Goal: Task Accomplishment & Management: Manage account settings

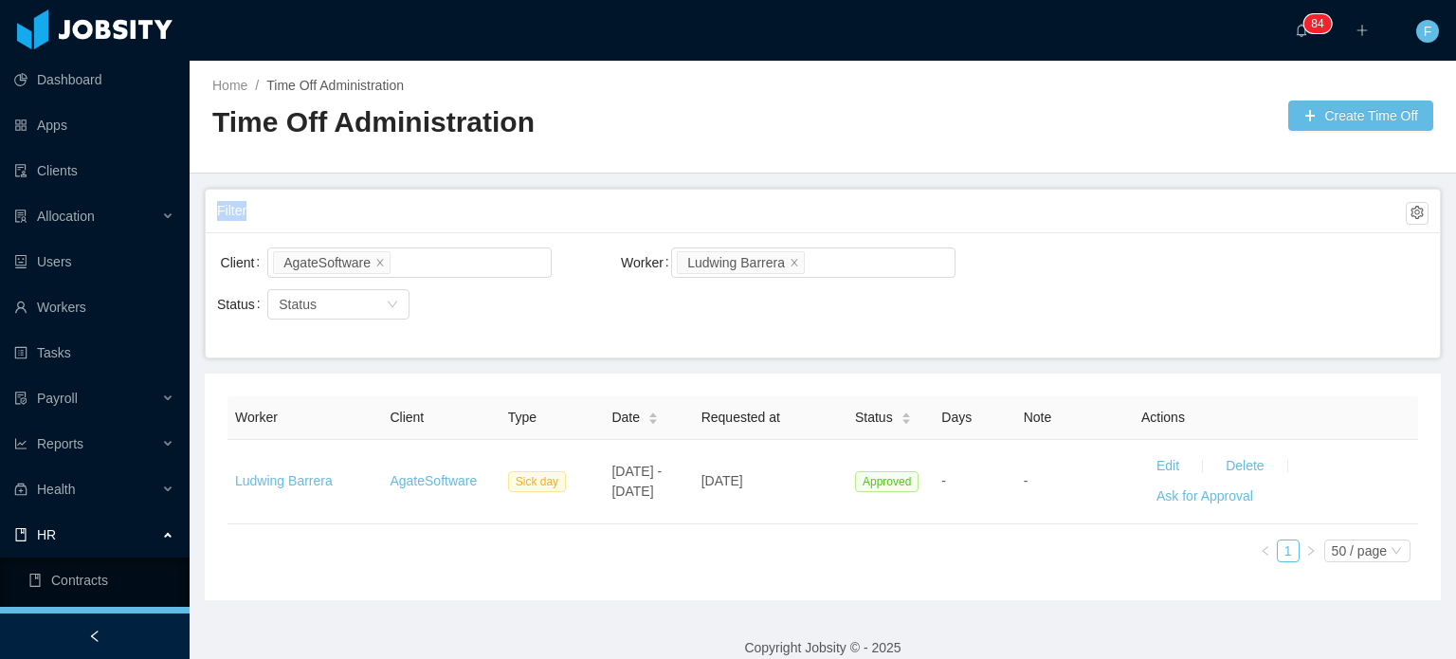
scroll to position [125, 0]
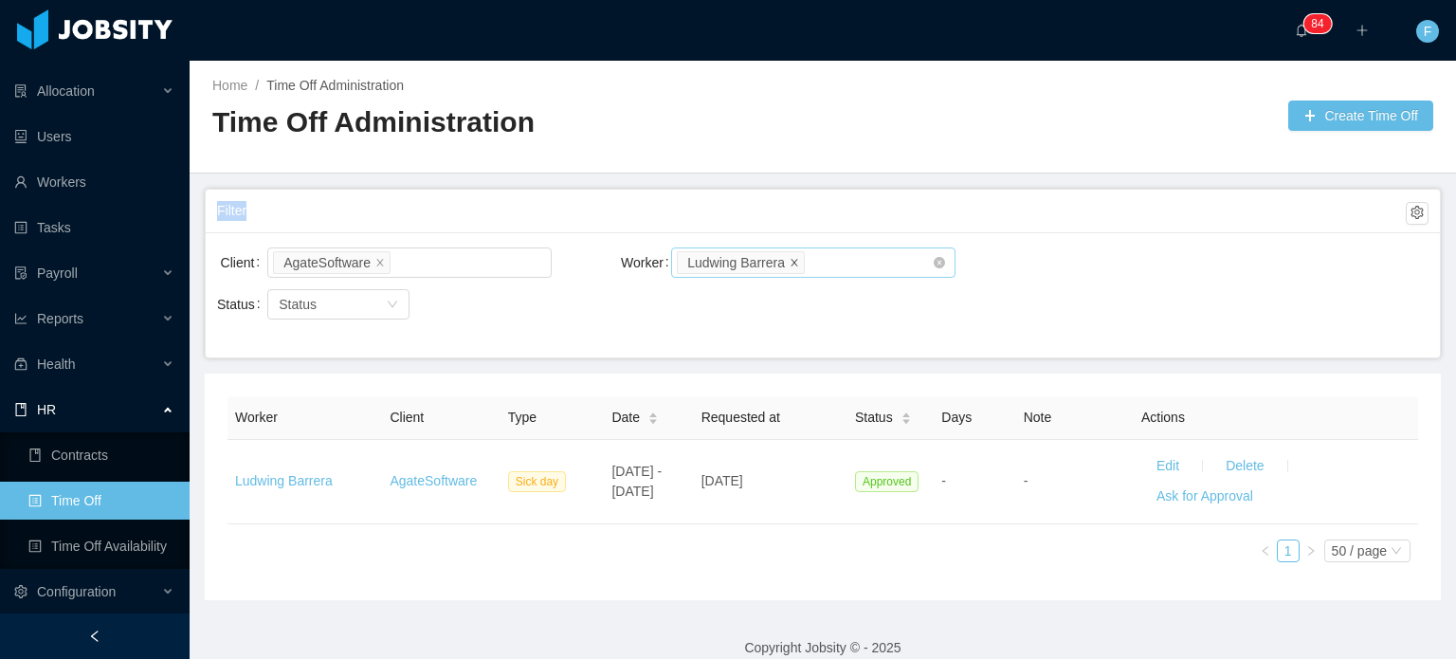
click at [790, 257] on icon "icon: close" at bounding box center [794, 261] width 9 height 9
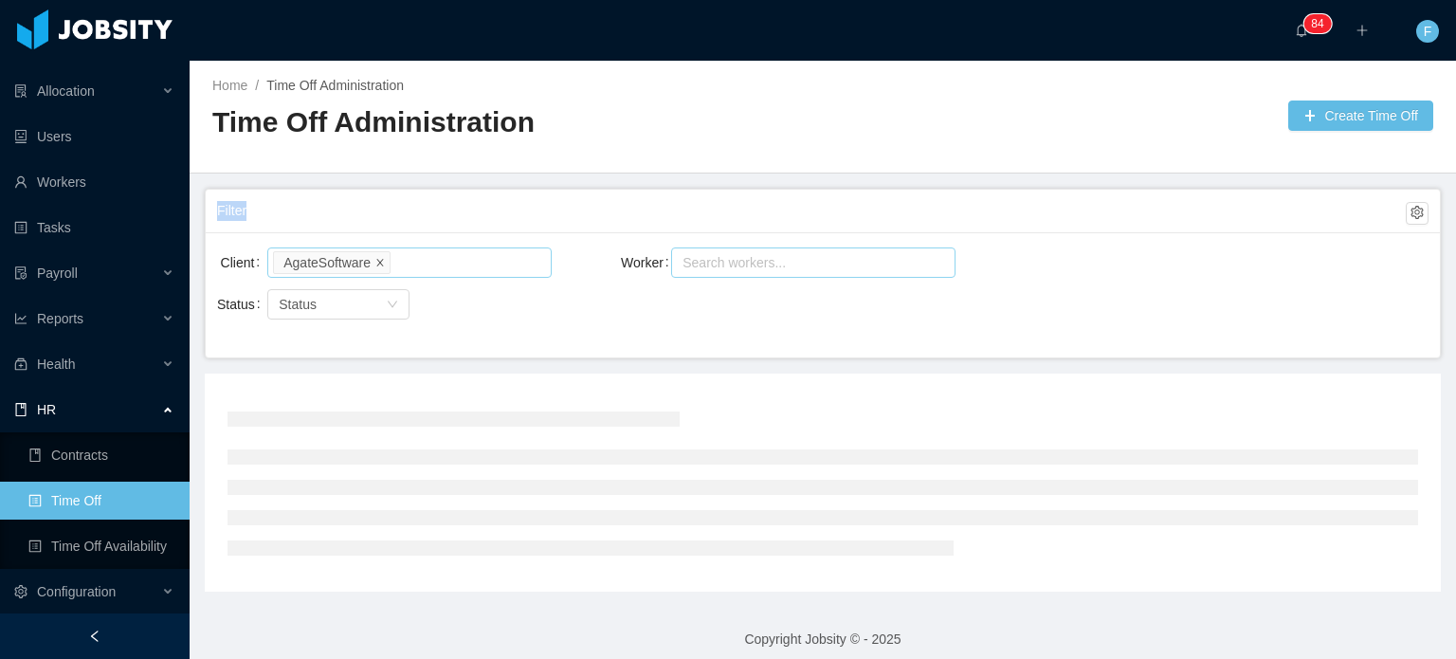
click at [377, 259] on icon "icon: close" at bounding box center [380, 261] width 7 height 7
click at [376, 259] on div at bounding box center [406, 262] width 267 height 28
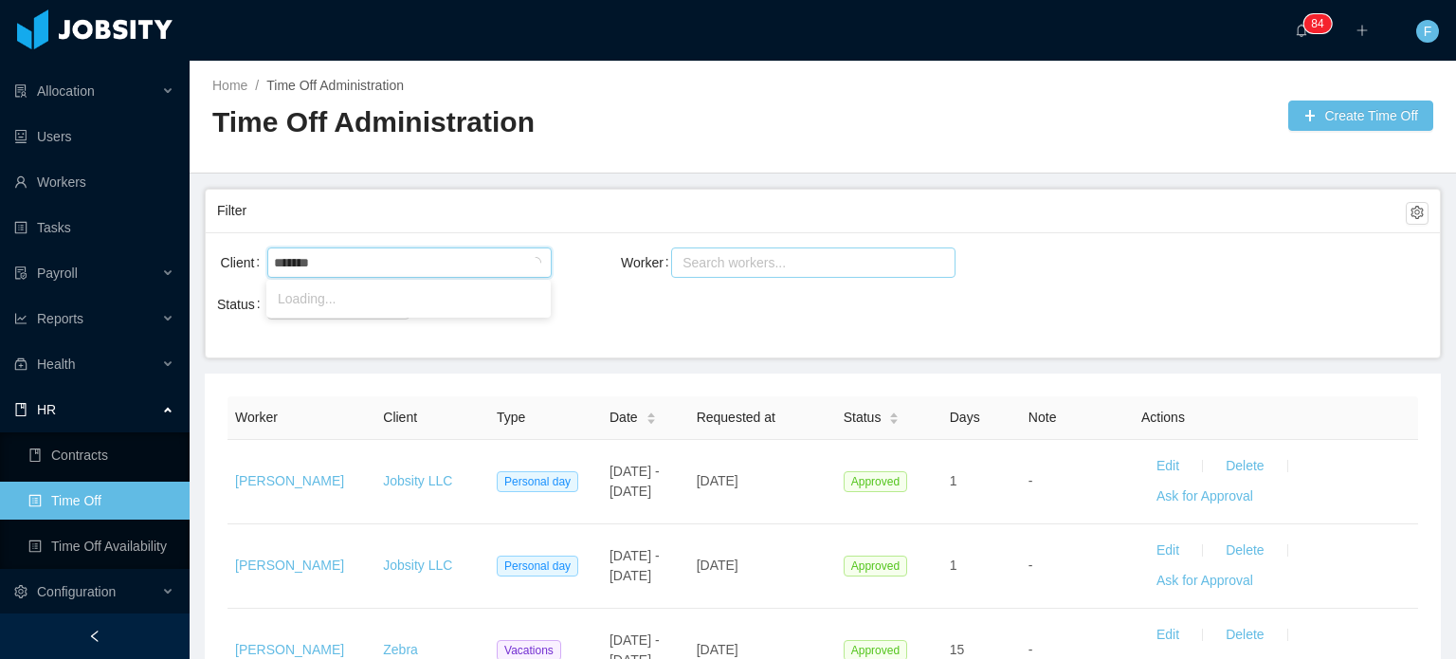
type input "********"
click at [373, 303] on li "Signpost" at bounding box center [408, 299] width 284 height 30
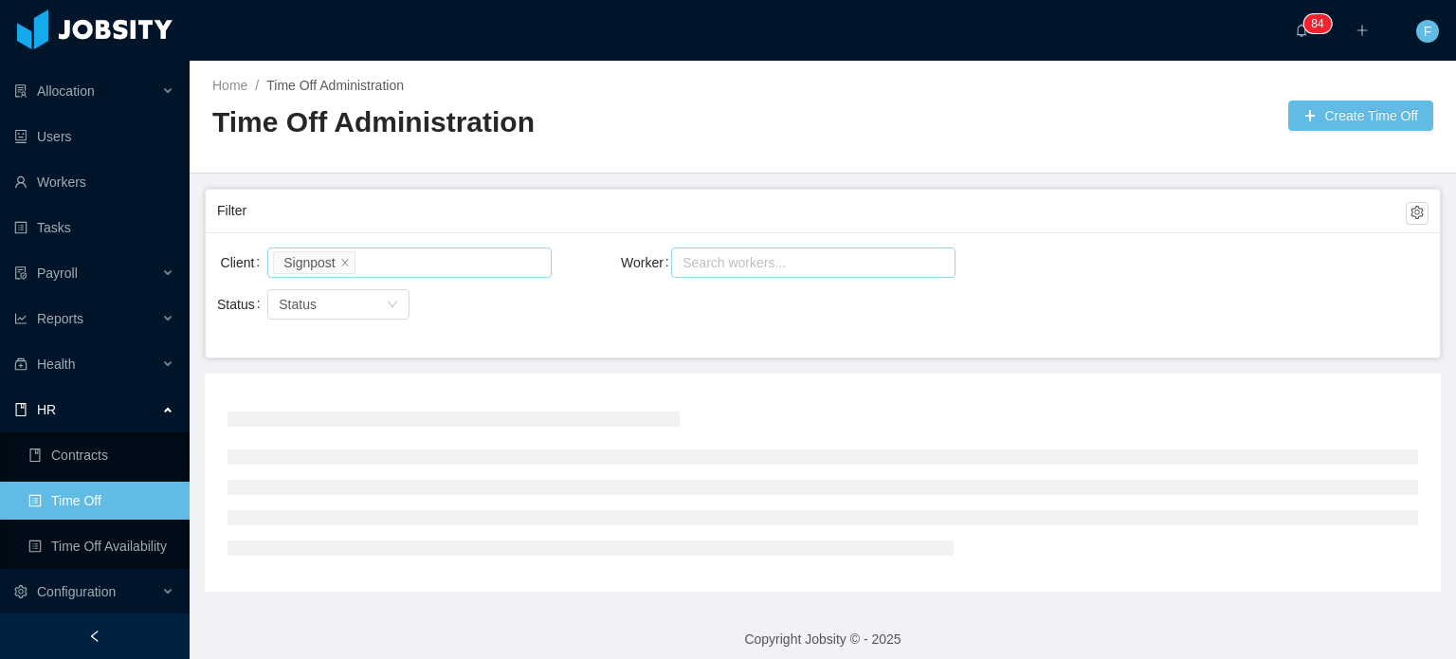
click at [737, 272] on div "Search workers..." at bounding box center [806, 262] width 259 height 28
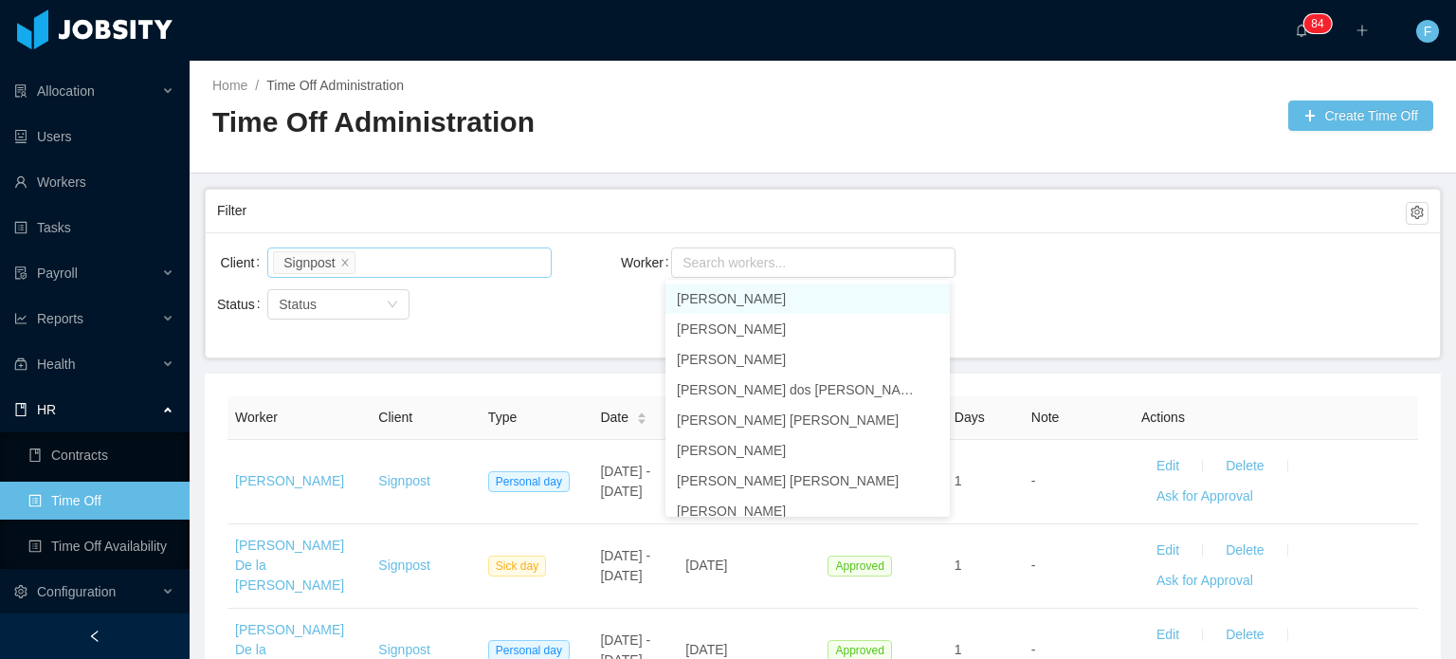
click at [910, 190] on div "Filter" at bounding box center [823, 211] width 1212 height 43
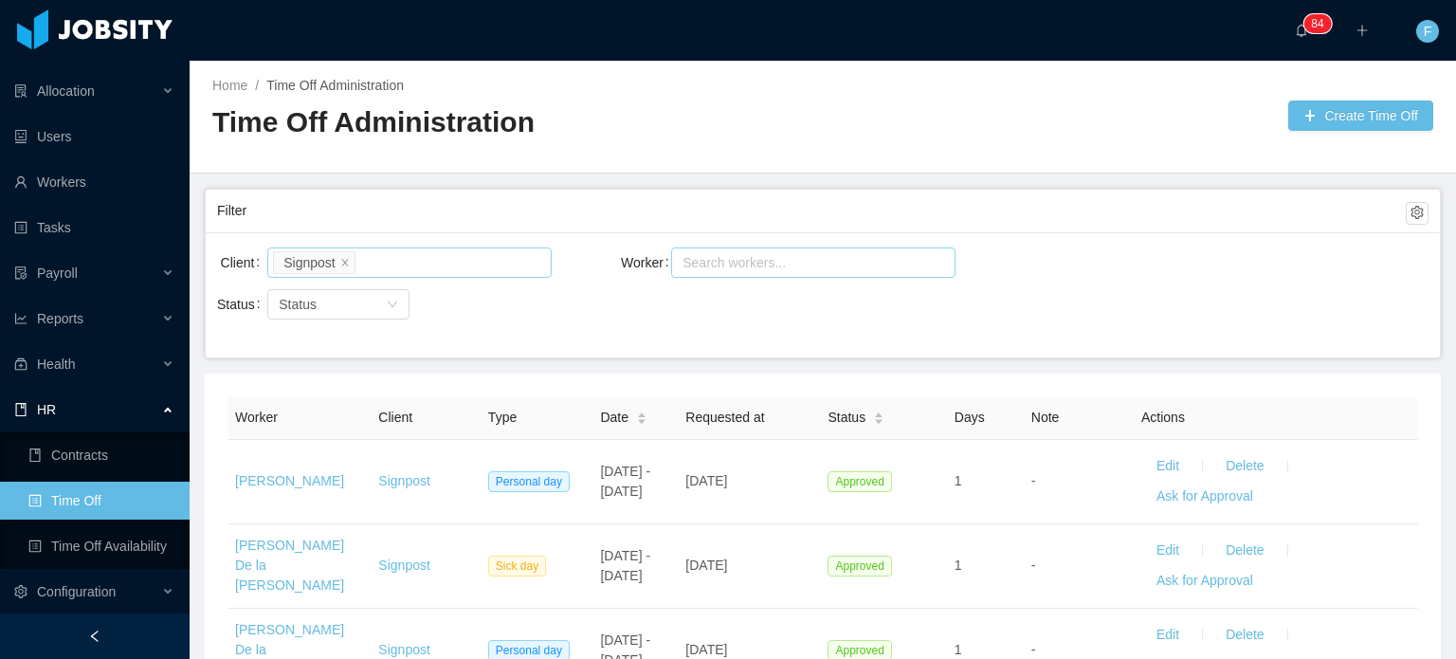
click at [776, 262] on div "Search workers..." at bounding box center [805, 262] width 245 height 19
type input "**********"
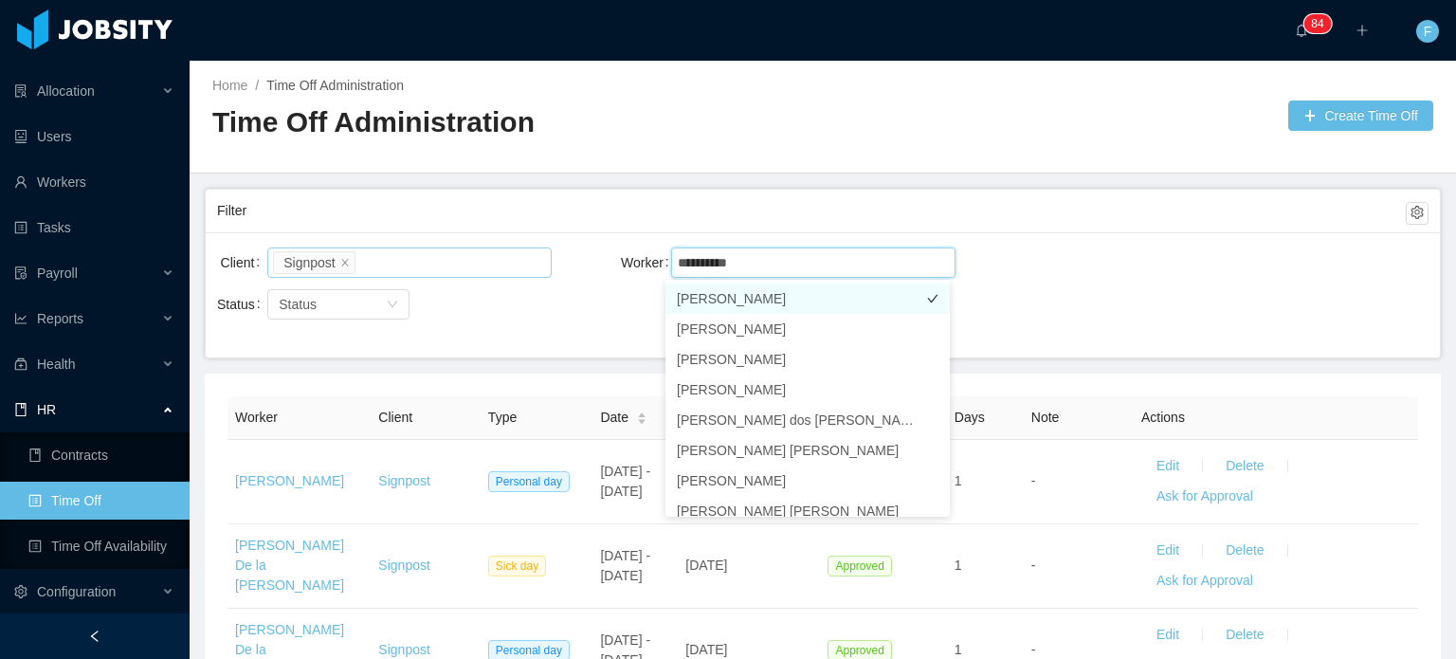
click at [841, 302] on li "[PERSON_NAME]" at bounding box center [808, 299] width 284 height 30
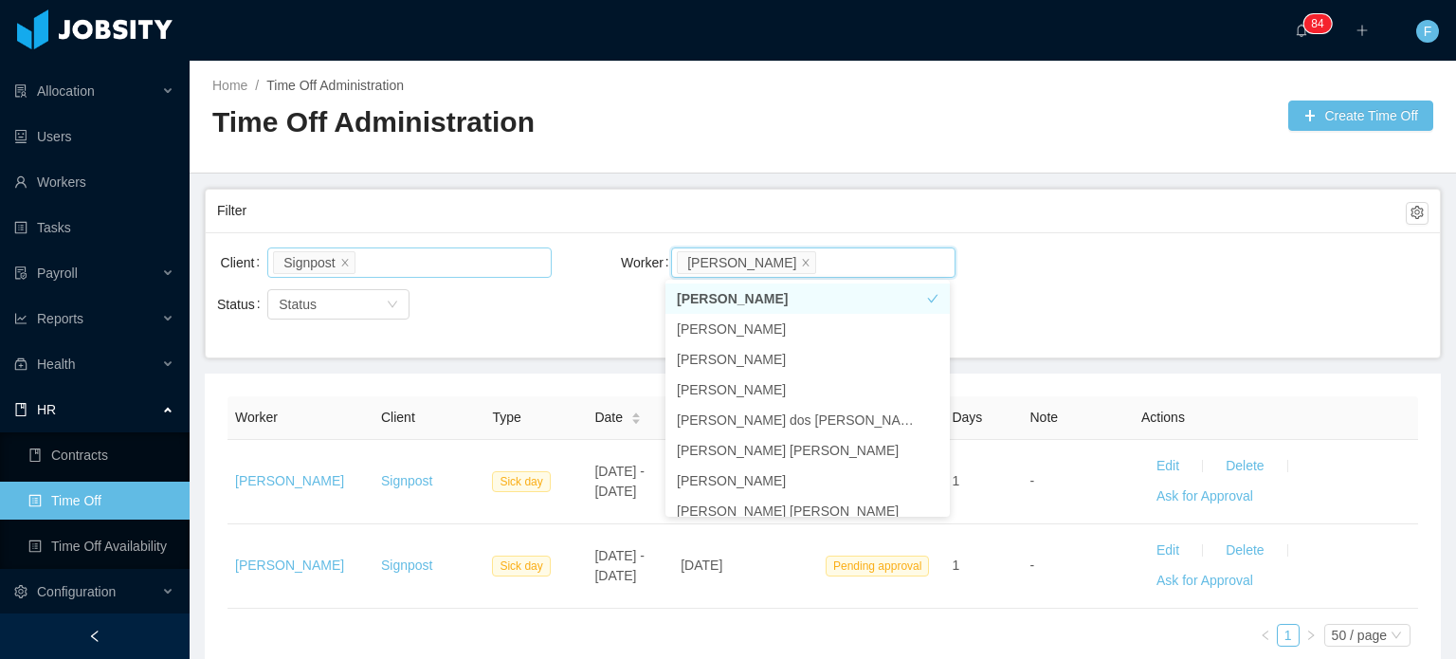
click at [1001, 289] on div "Worker Search workers... [PERSON_NAME]" at bounding box center [823, 274] width 404 height 61
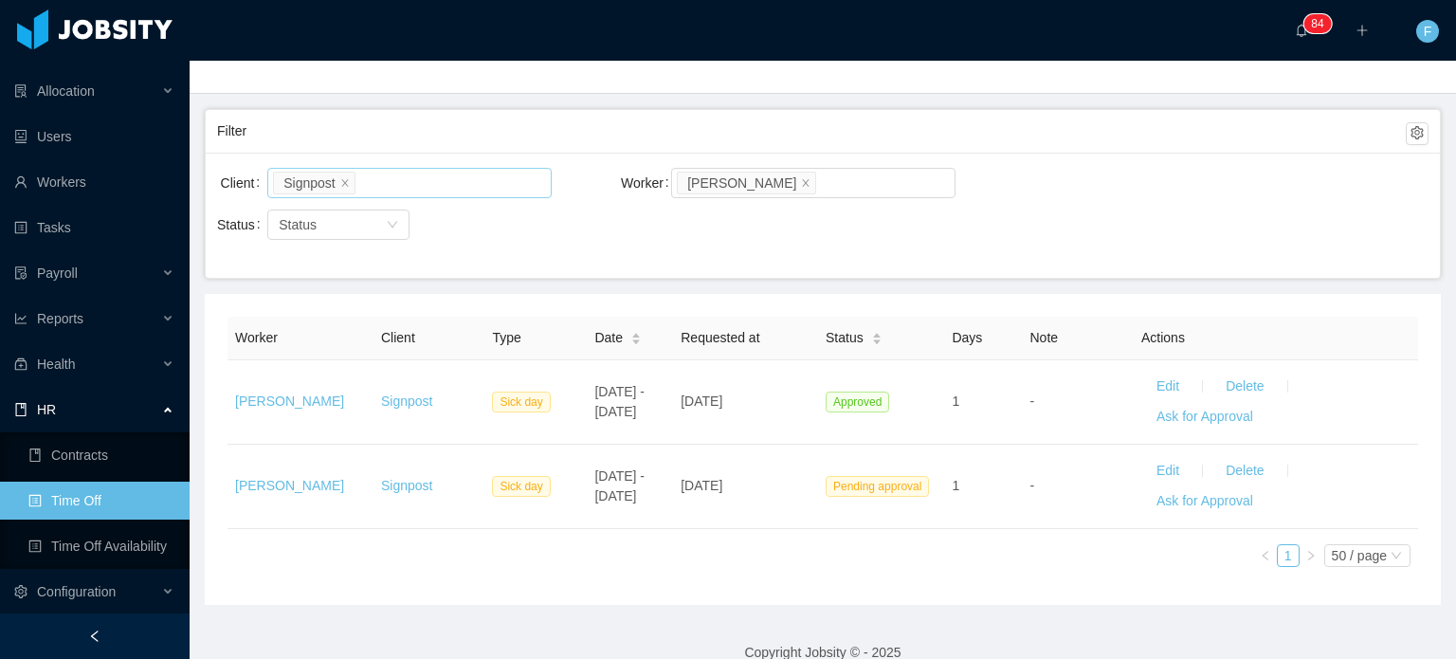
scroll to position [104, 0]
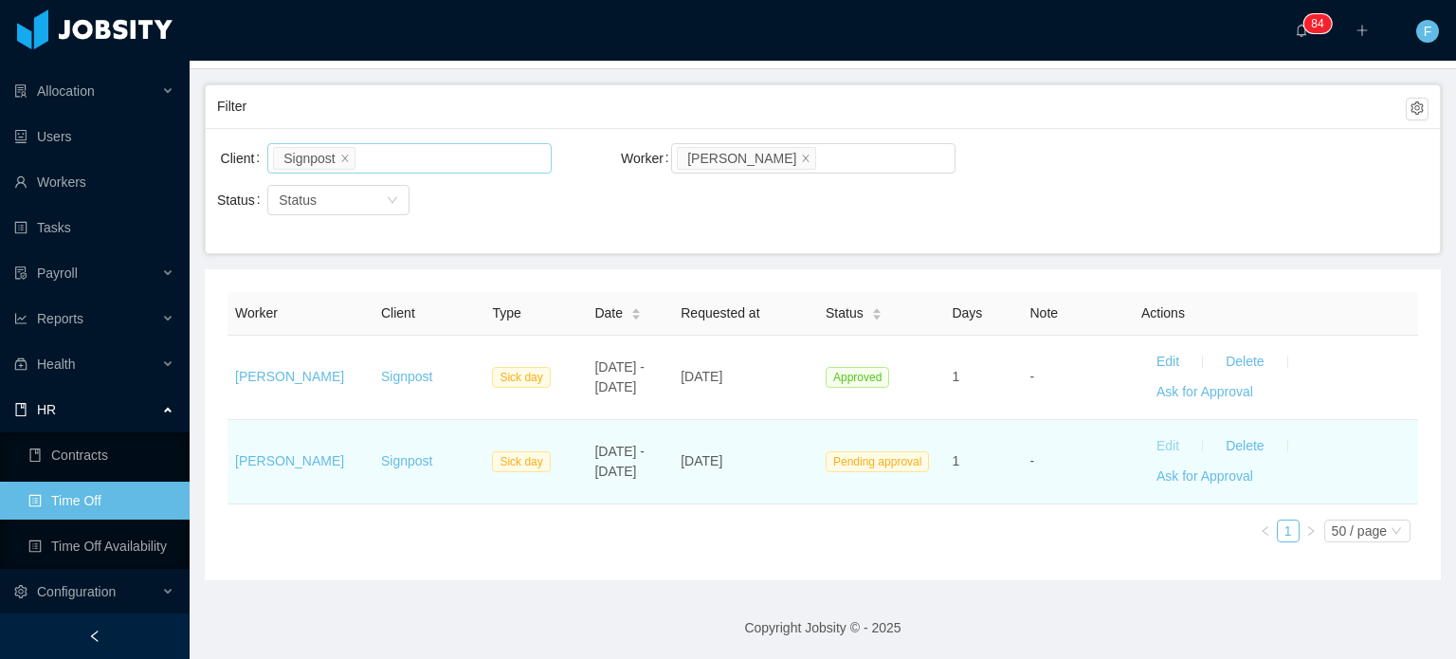
click at [1151, 438] on button "Edit" at bounding box center [1168, 446] width 53 height 30
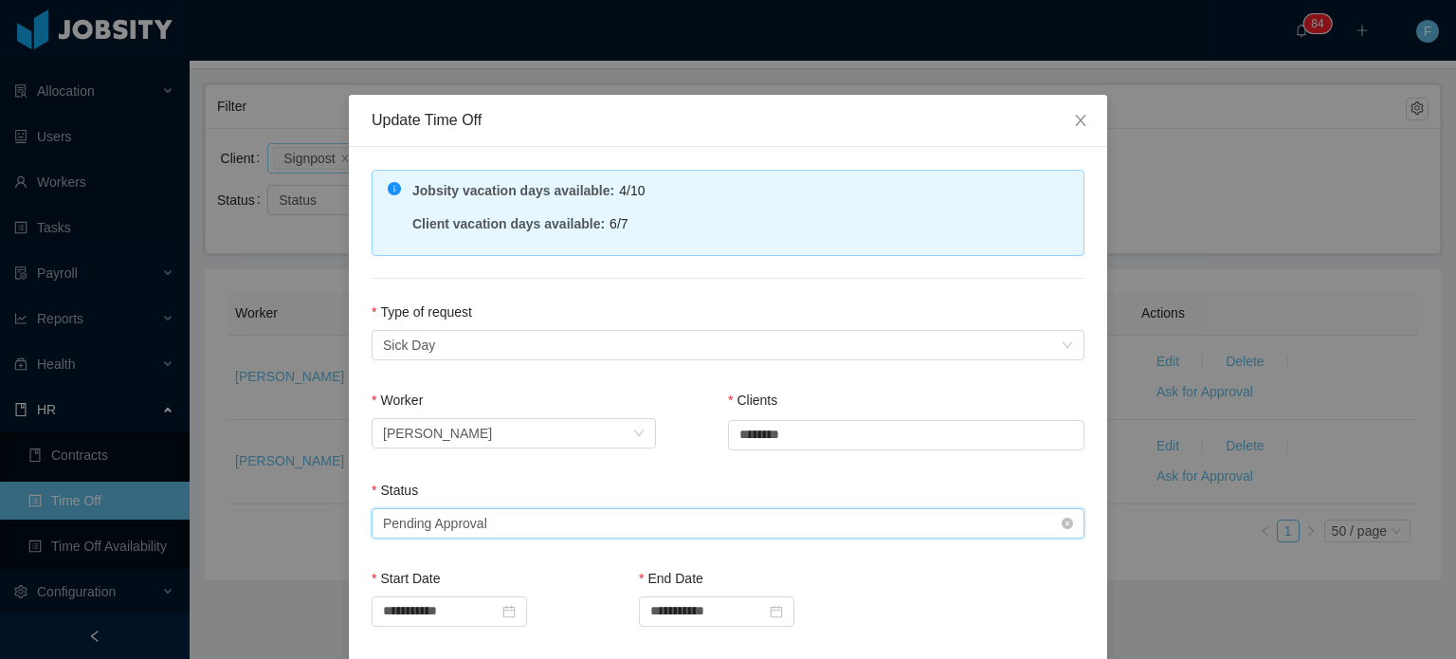
click at [579, 513] on div "Select status Pending Approval" at bounding box center [722, 523] width 678 height 28
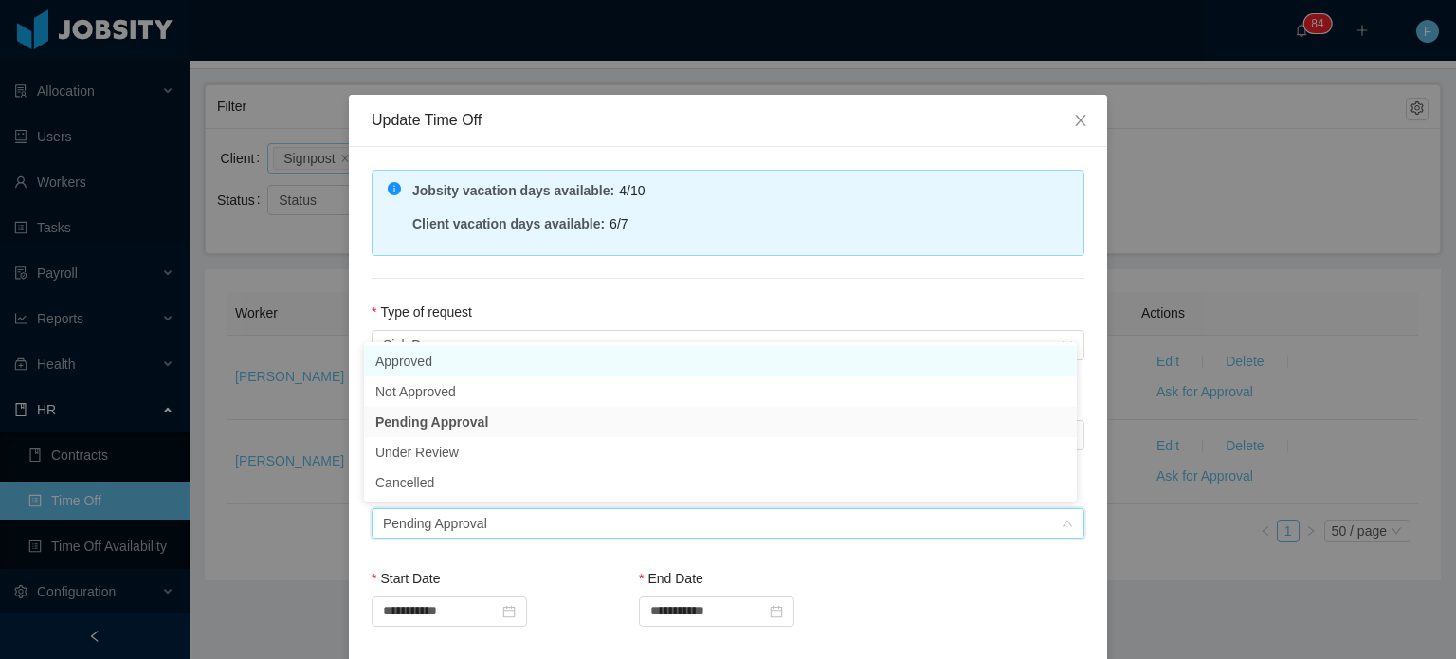
click at [432, 353] on li "Approved" at bounding box center [720, 361] width 713 height 30
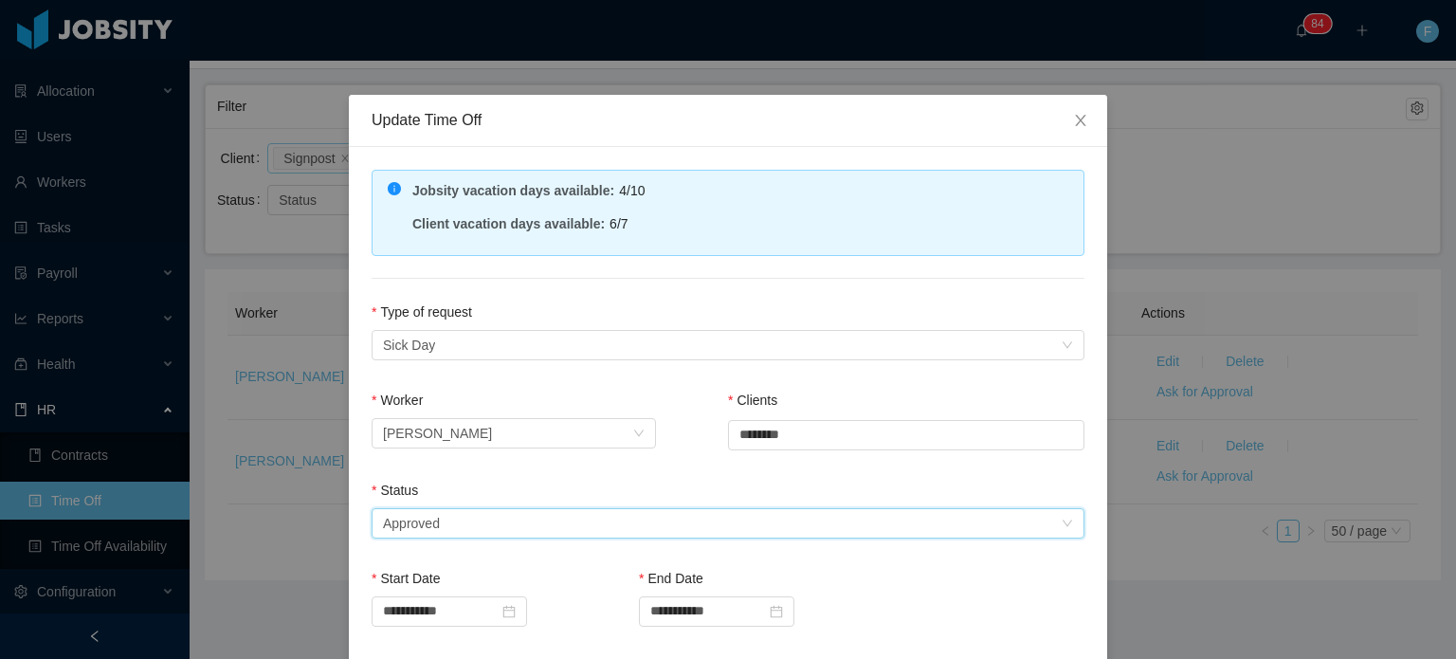
scroll to position [390, 0]
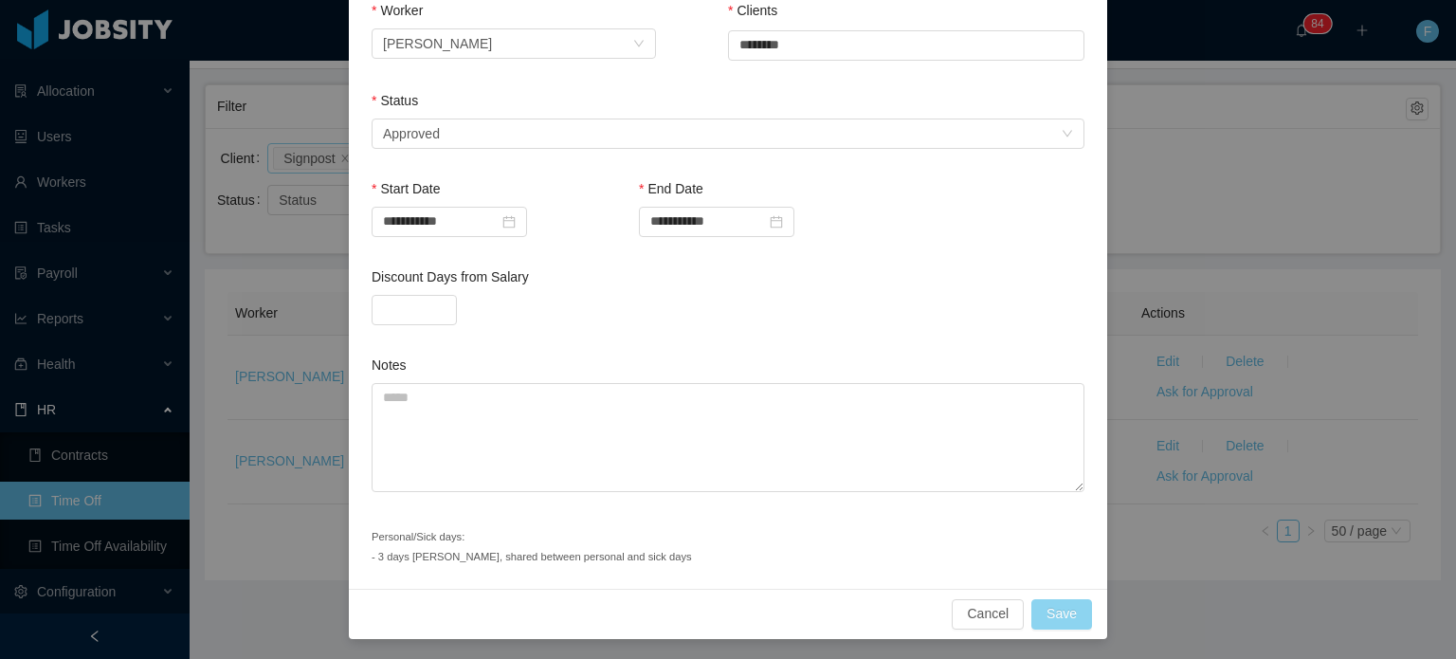
click at [1072, 607] on button "Save" at bounding box center [1062, 614] width 61 height 30
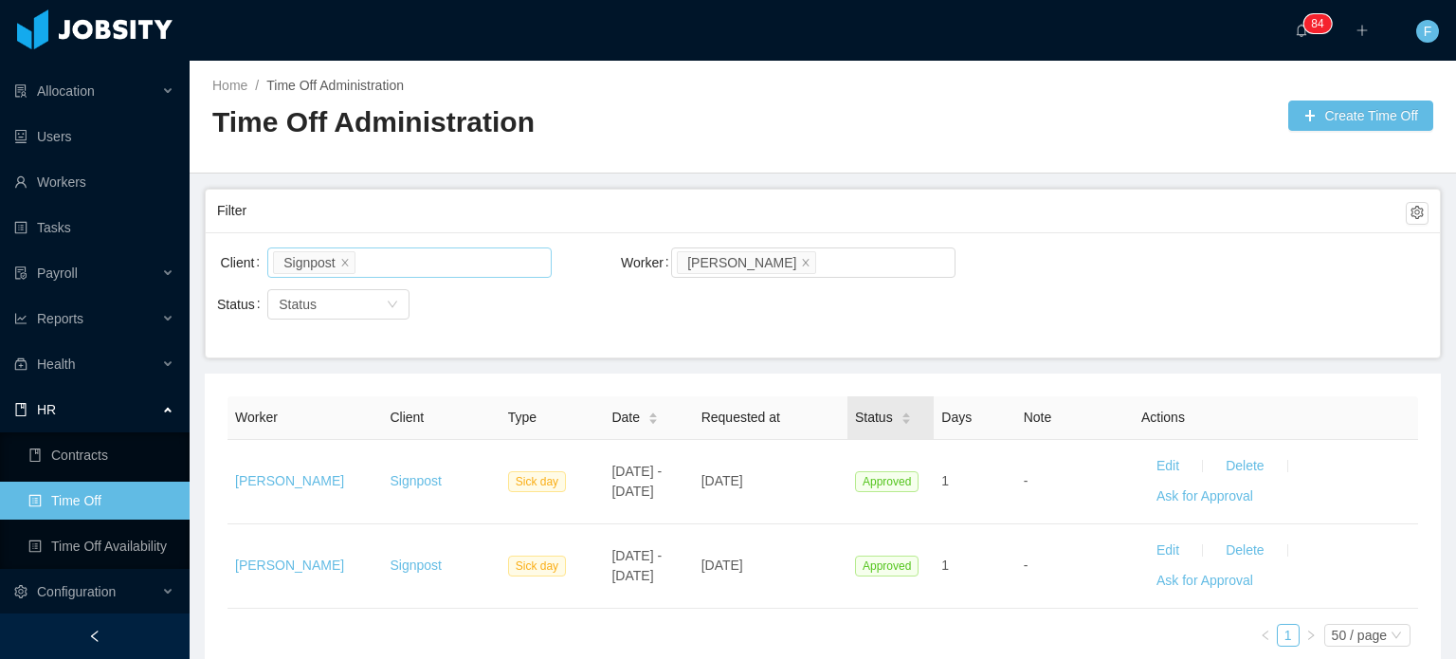
scroll to position [0, 0]
click at [1335, 109] on button "Create Time Off" at bounding box center [1361, 116] width 145 height 30
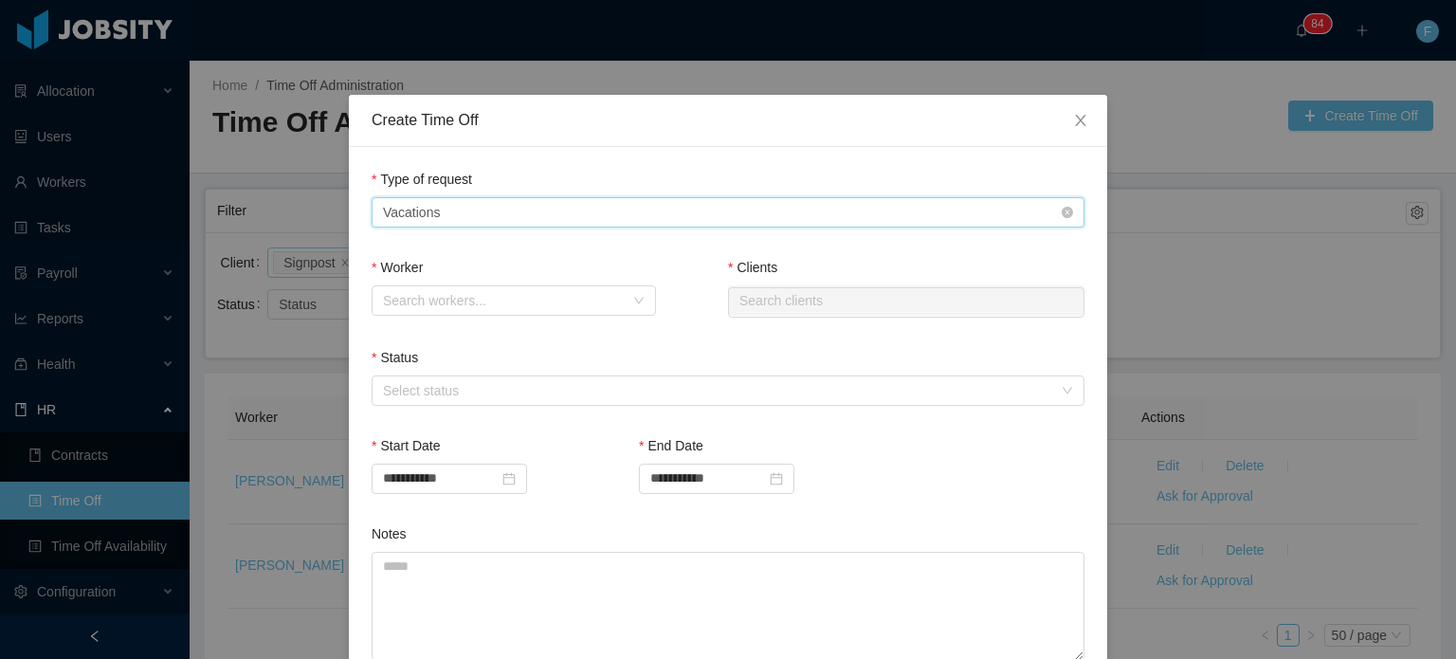
click at [939, 220] on div "Type of Request Vacations" at bounding box center [722, 212] width 678 height 28
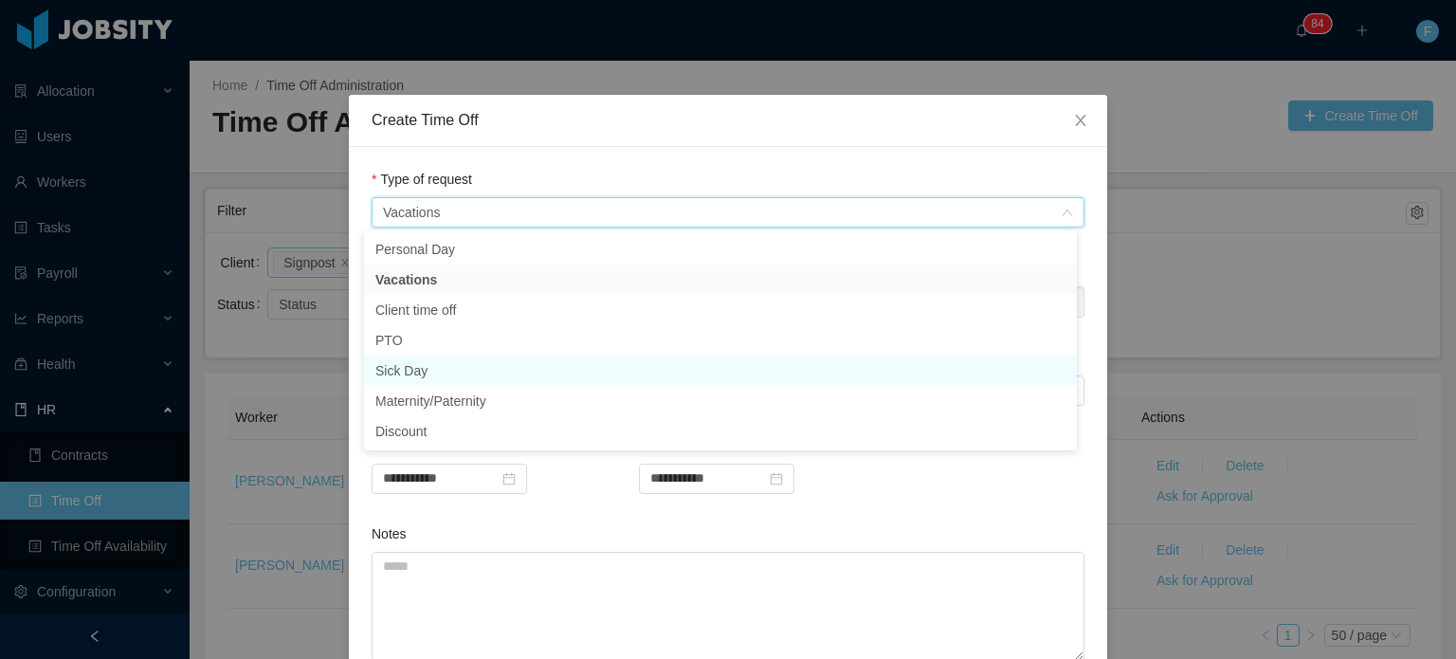
click at [436, 367] on li "Sick Day" at bounding box center [720, 371] width 713 height 30
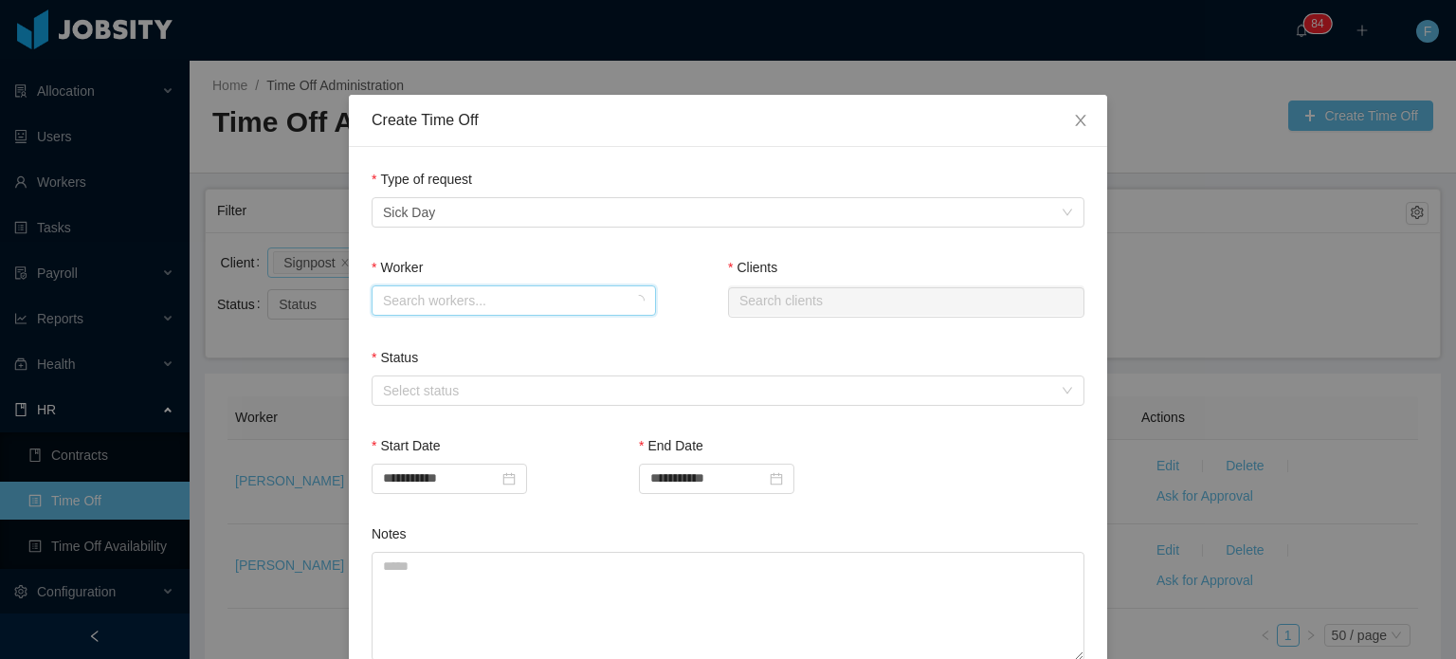
click at [456, 310] on div "Search workers..." at bounding box center [507, 300] width 249 height 28
type input "**********"
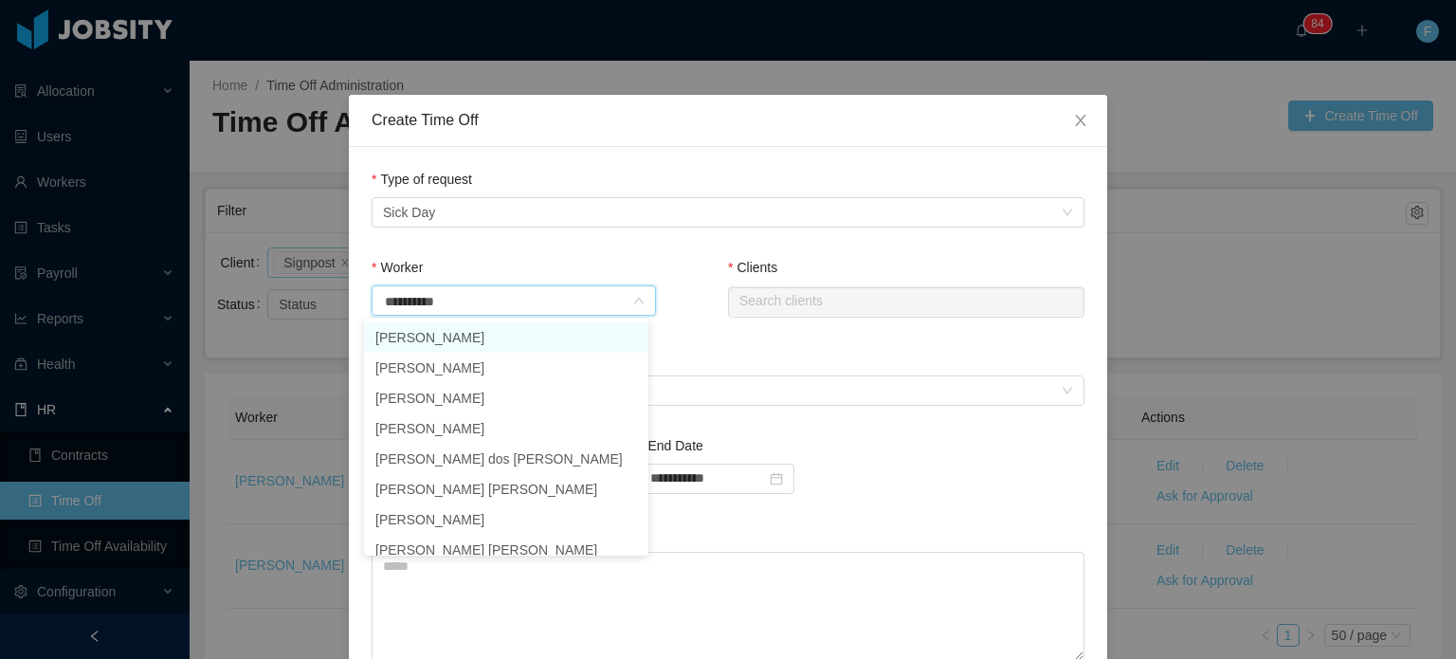
click at [455, 343] on li "[PERSON_NAME]" at bounding box center [506, 337] width 284 height 30
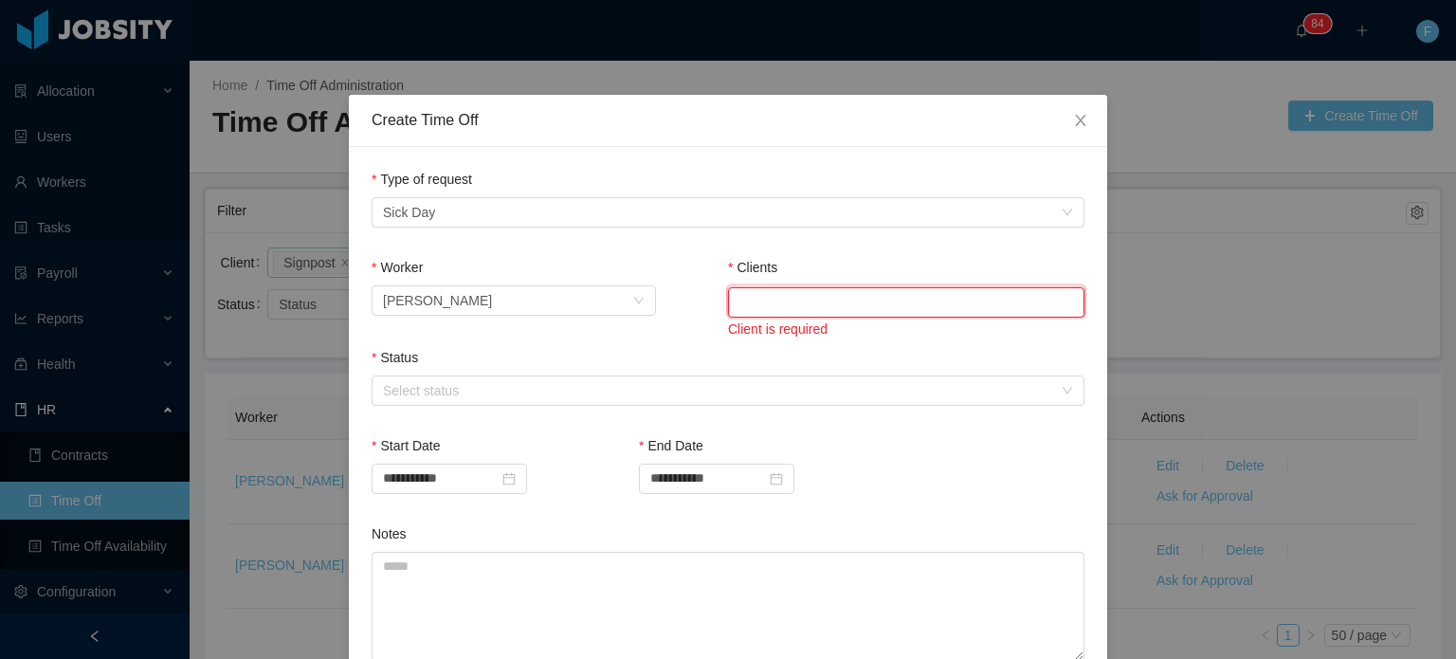
click at [819, 295] on input "text" at bounding box center [906, 302] width 357 height 30
click at [800, 339] on li "Signpost" at bounding box center [899, 337] width 357 height 30
type input "********"
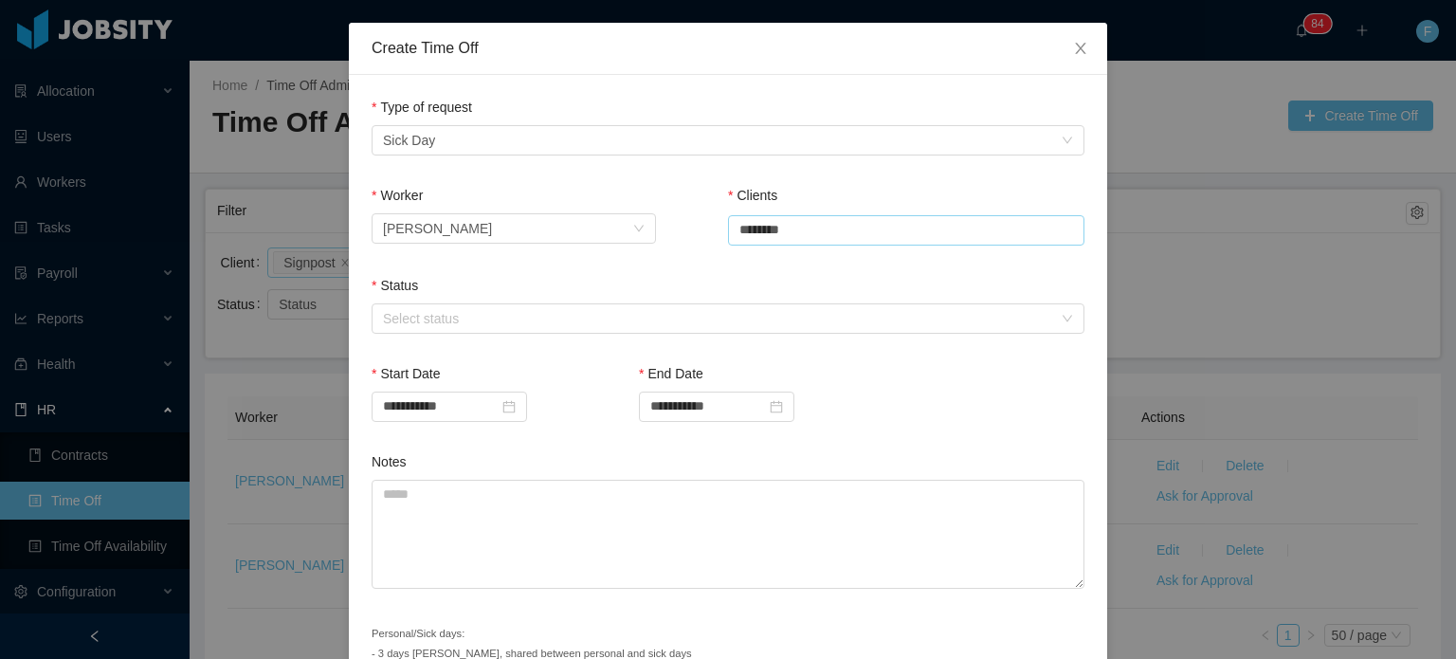
scroll to position [80, 0]
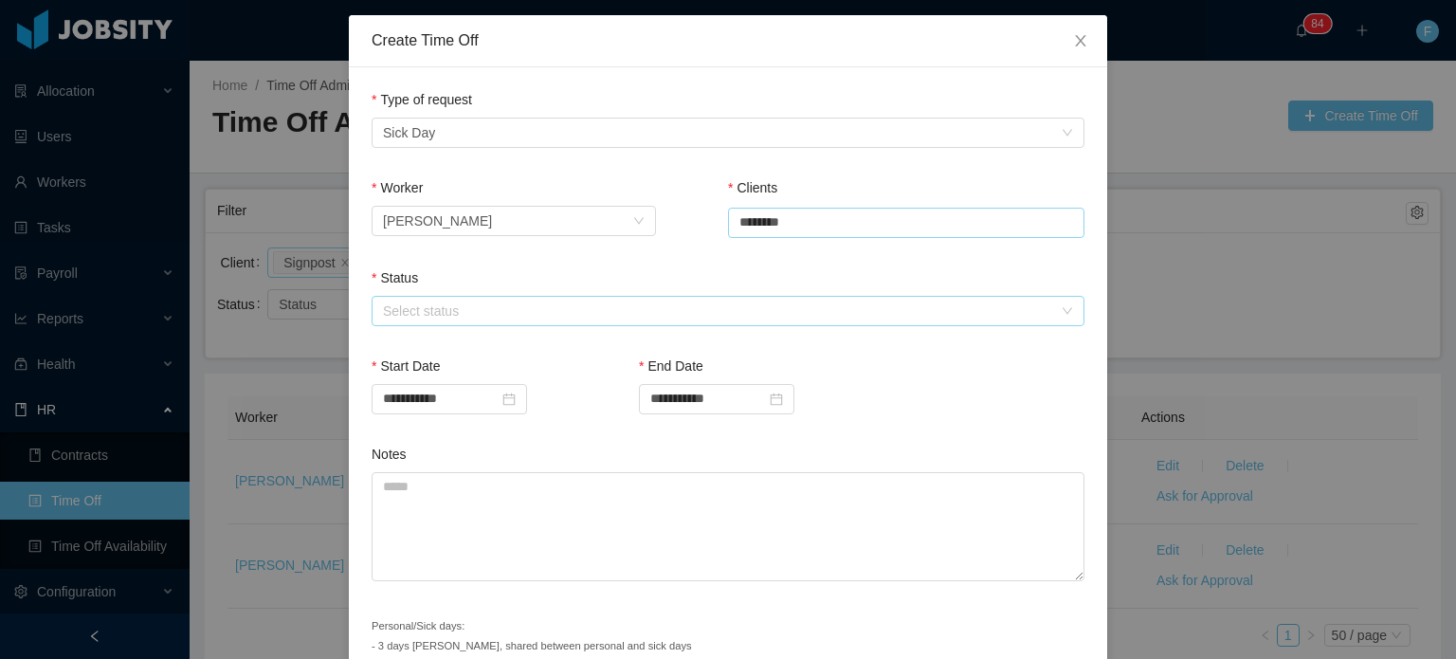
click at [653, 314] on div "Select status" at bounding box center [717, 311] width 669 height 19
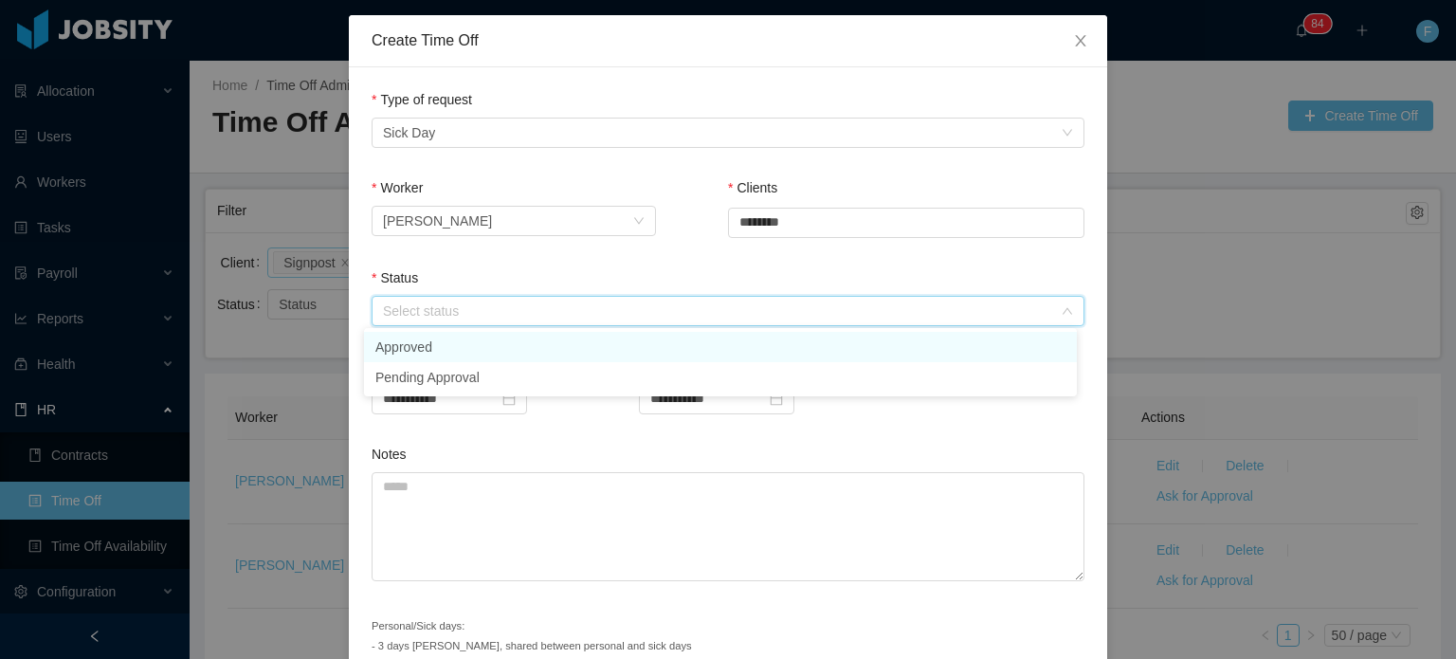
click at [475, 339] on li "Approved" at bounding box center [720, 347] width 713 height 30
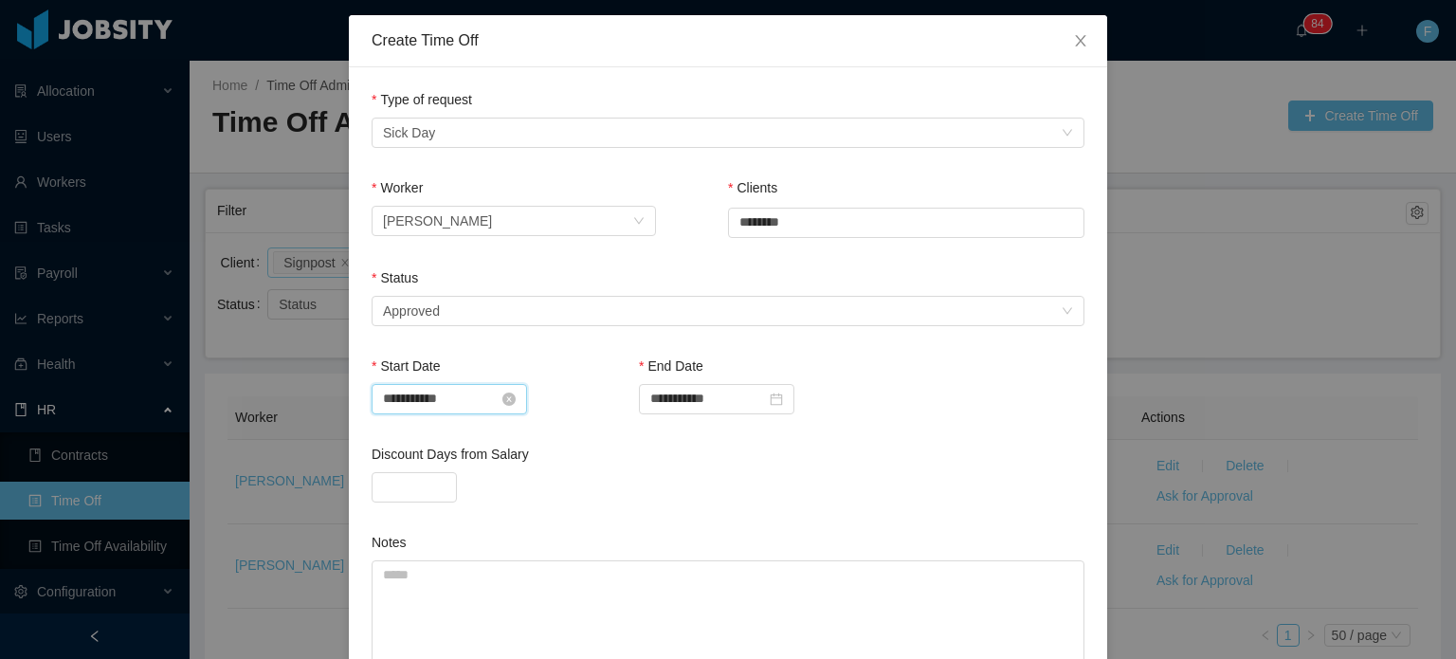
click at [453, 397] on input "**********" at bounding box center [450, 399] width 156 height 30
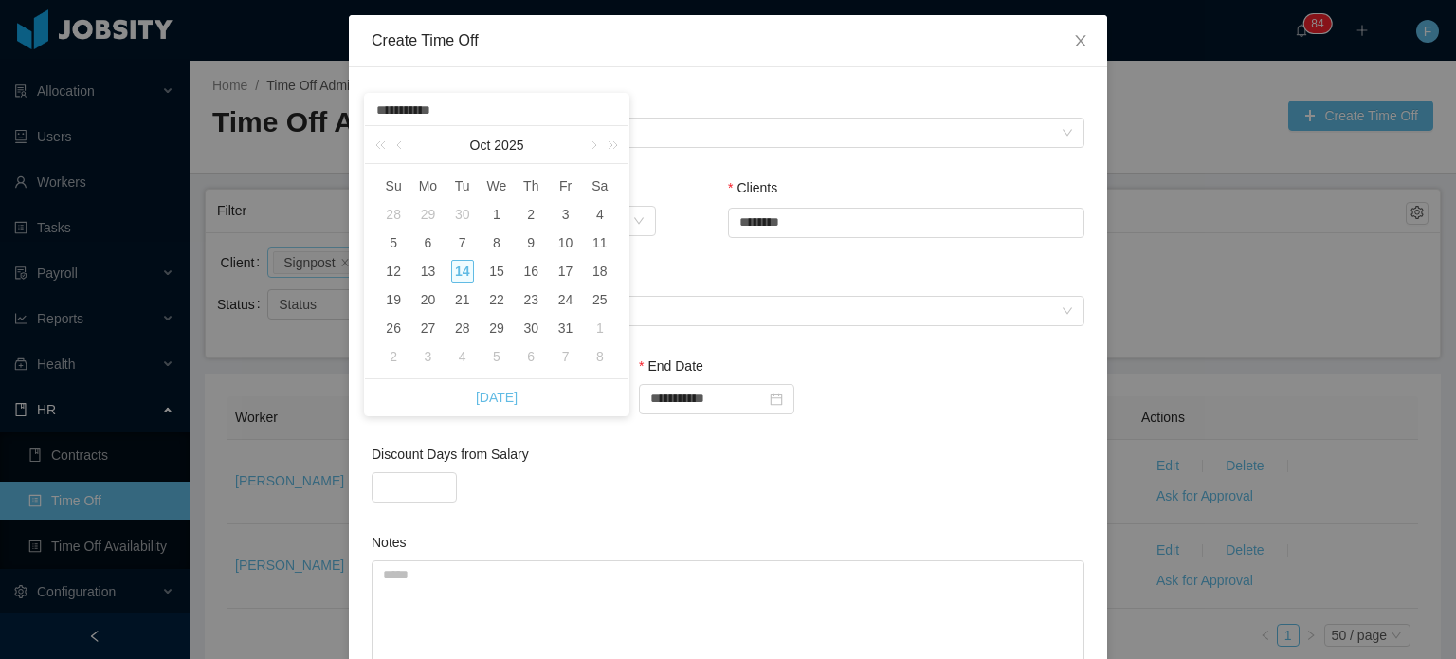
click at [460, 273] on div "14" at bounding box center [462, 271] width 23 height 23
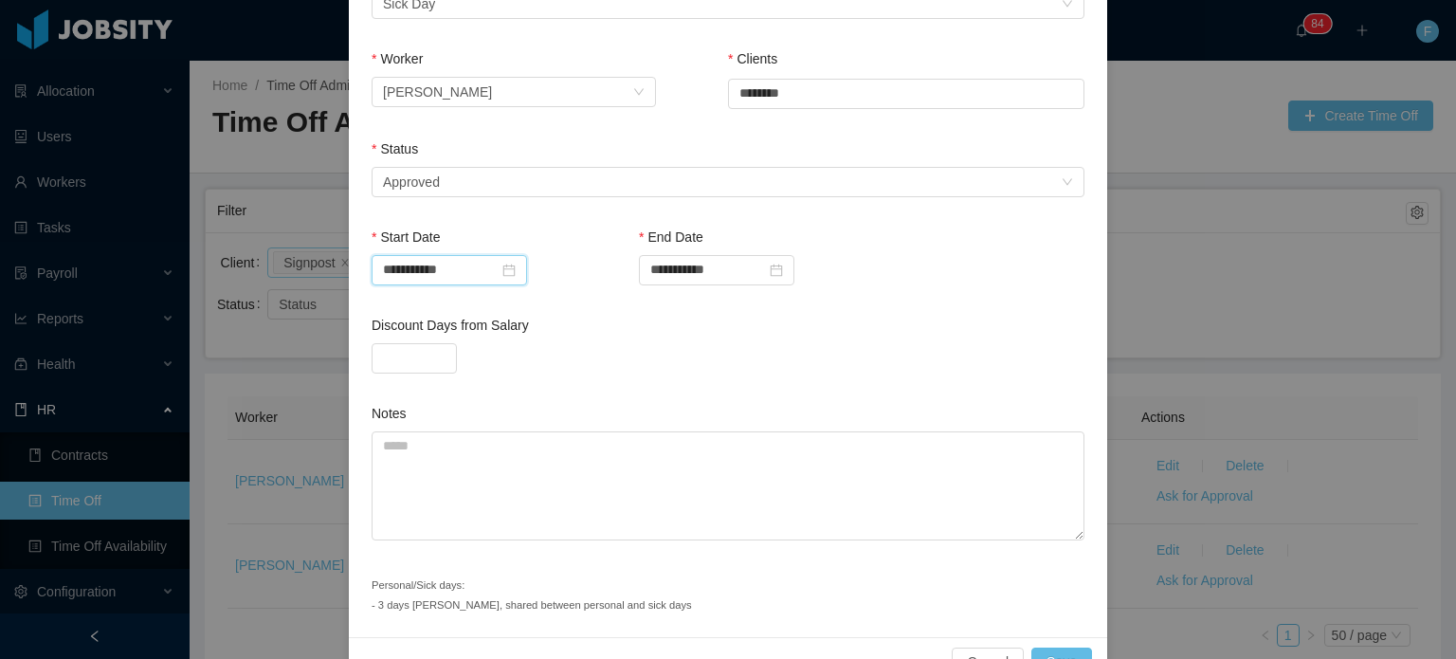
scroll to position [257, 0]
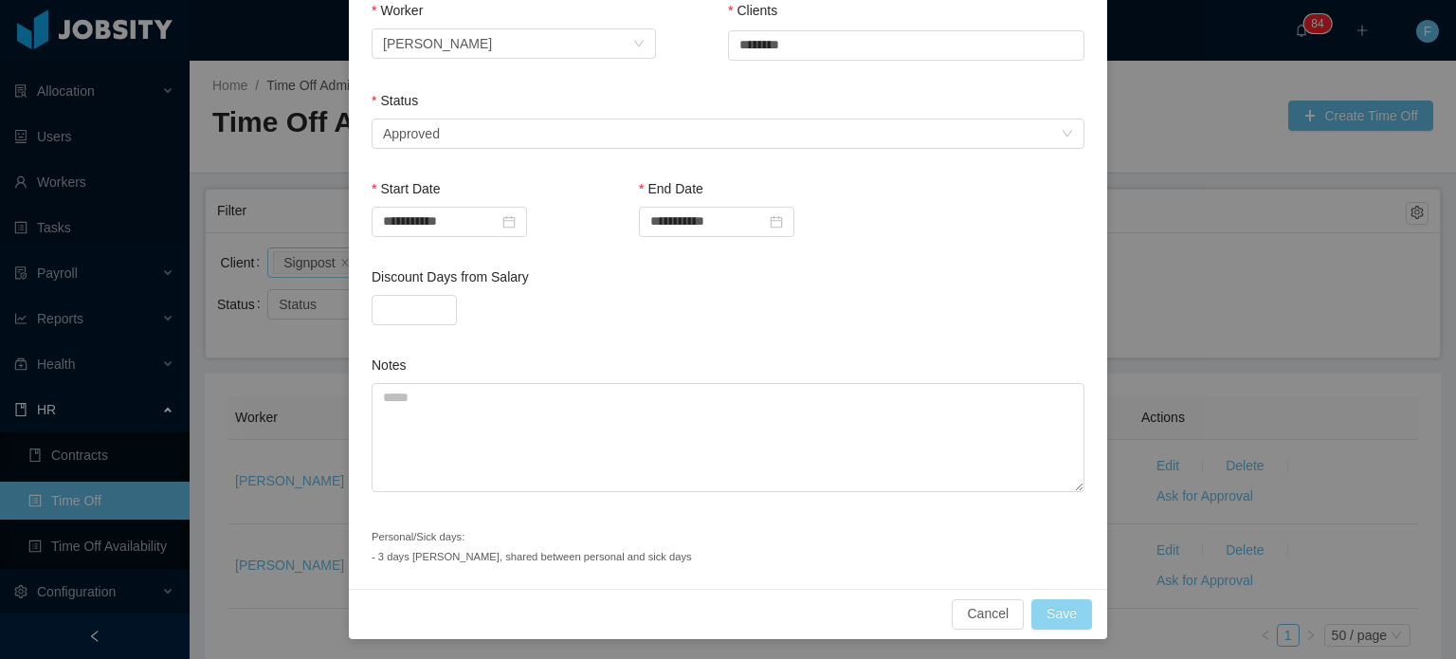
click at [1049, 620] on button "Save" at bounding box center [1062, 614] width 61 height 30
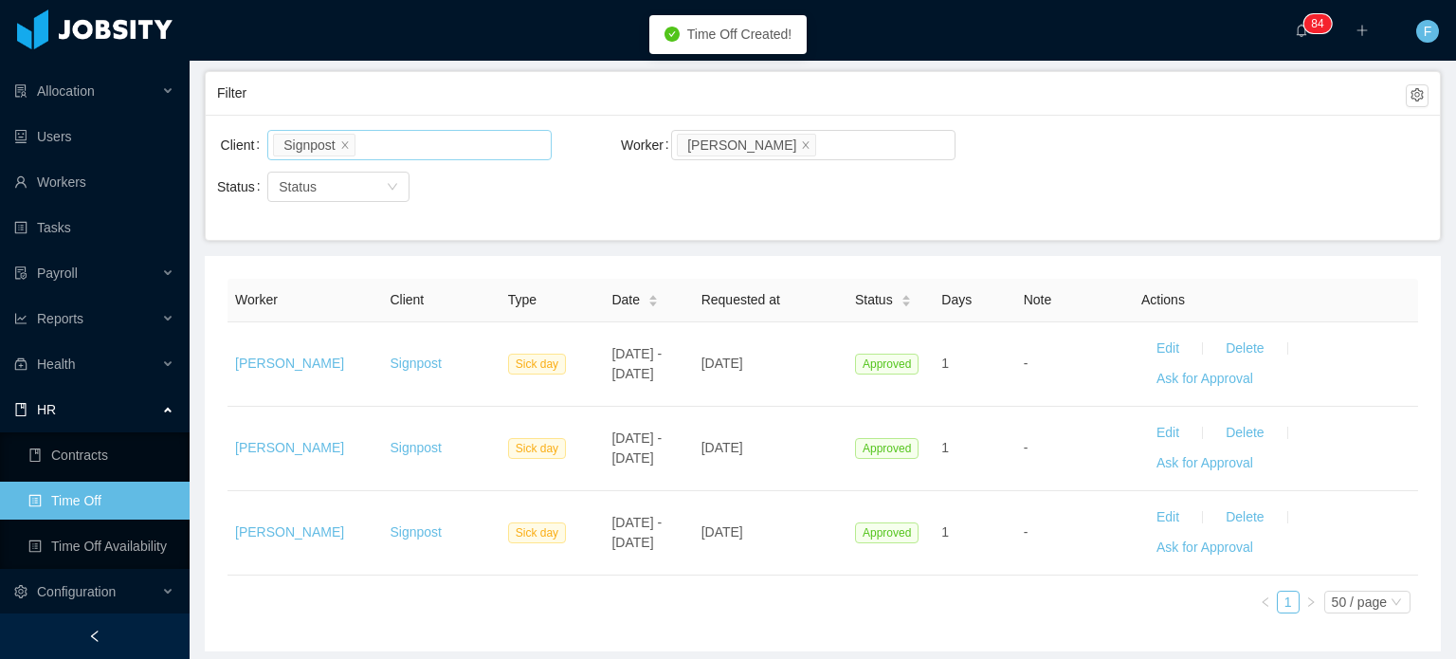
scroll to position [121, 0]
